Goal: Information Seeking & Learning: Learn about a topic

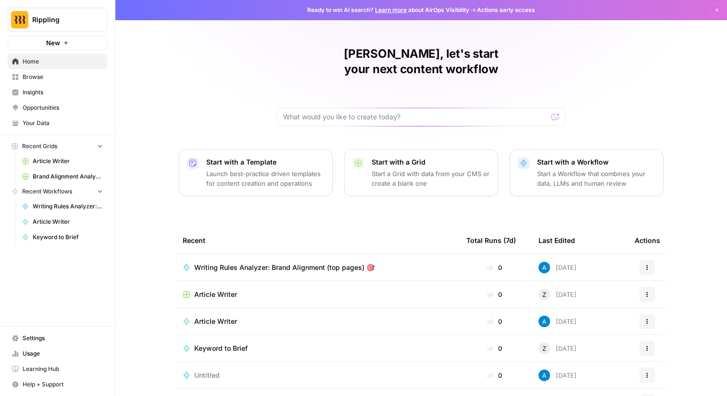
click at [43, 97] on link "Insights" at bounding box center [57, 92] width 99 height 15
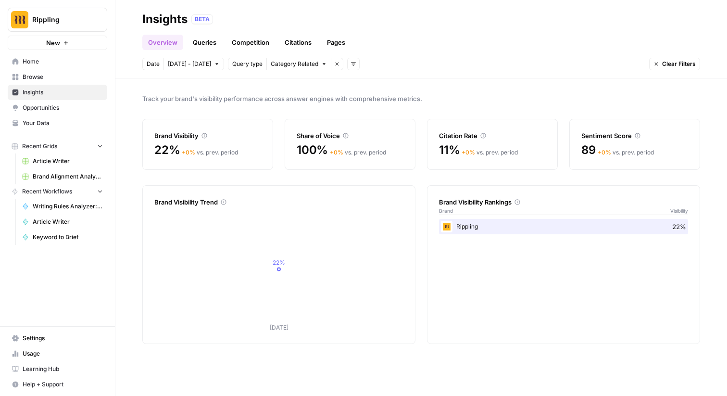
click at [289, 66] on span "Category Related" at bounding box center [295, 64] width 48 height 9
click at [289, 69] on button "Category Related" at bounding box center [298, 64] width 65 height 12
click at [241, 62] on span "Query type" at bounding box center [247, 64] width 30 height 9
click at [351, 64] on icon "button" at bounding box center [353, 64] width 6 height 6
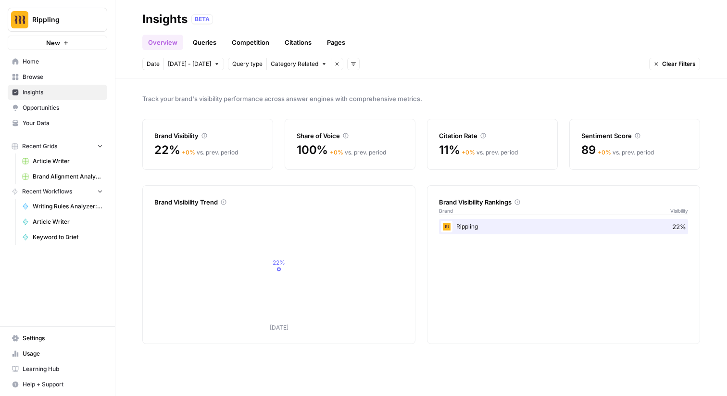
click at [350, 66] on icon "button" at bounding box center [353, 64] width 6 height 6
click at [356, 96] on span "Platform" at bounding box center [363, 99] width 25 height 10
click at [406, 67] on span "Select platform" at bounding box center [404, 64] width 42 height 9
click at [205, 45] on link "Queries" at bounding box center [204, 42] width 35 height 15
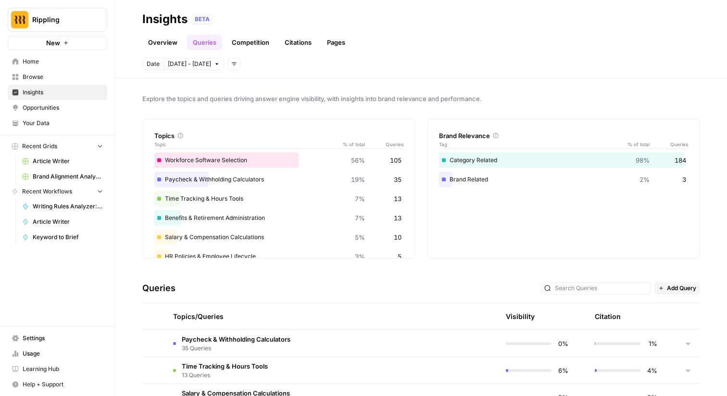
click at [253, 97] on span "Explore the topics and queries driving answer engine visibility, with insights …" at bounding box center [420, 99] width 557 height 10
